Goal: Navigation & Orientation: Find specific page/section

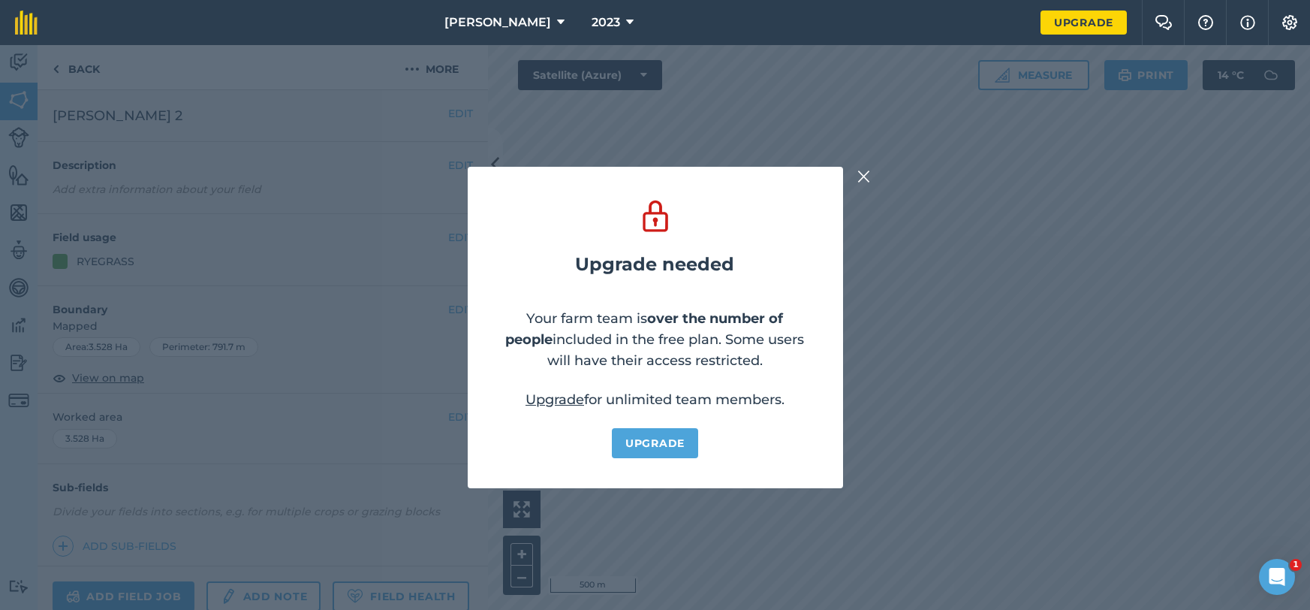
click at [863, 182] on img at bounding box center [864, 176] width 14 height 18
